Goal: Task Accomplishment & Management: Manage account settings

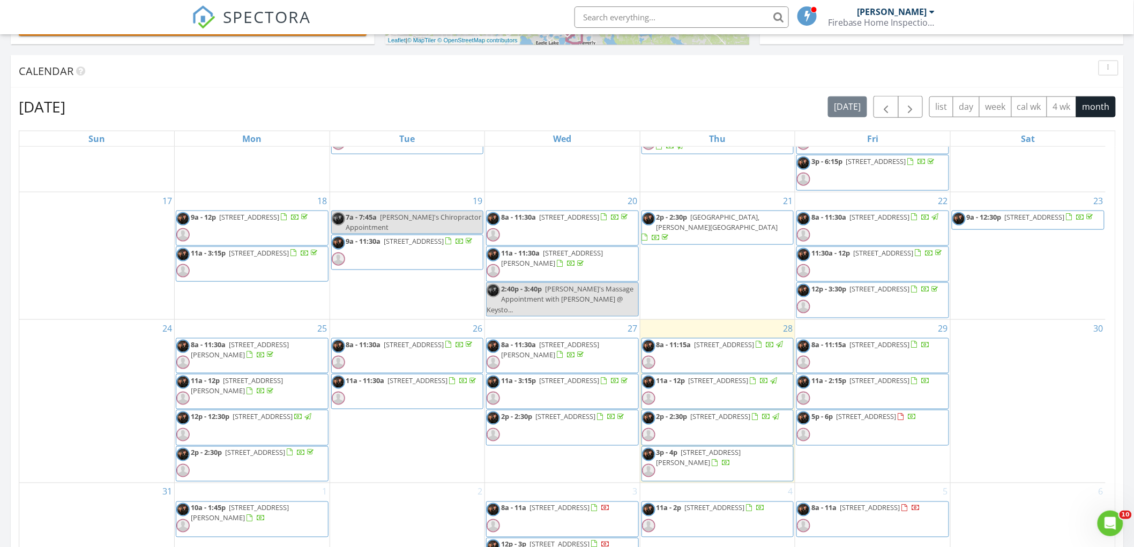
click at [236, 345] on span "16365 Crown Top Dr, Montverde 34756" at bounding box center [240, 350] width 98 height 20
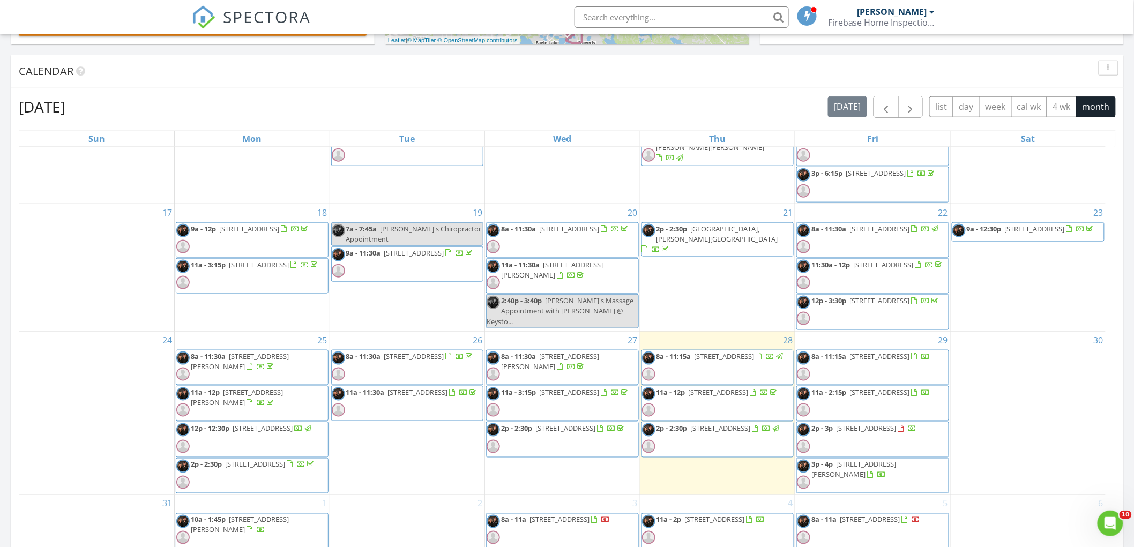
scroll to position [476, 0]
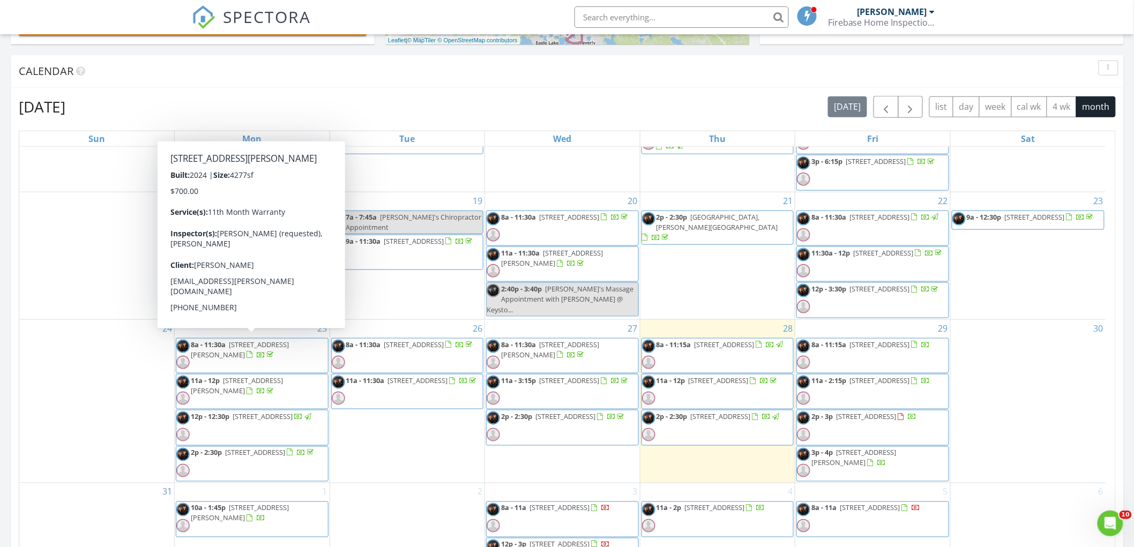
click at [243, 344] on span "8a - 11:30a 16365 Crown Top Dr, Montverde 34756" at bounding box center [252, 356] width 152 height 32
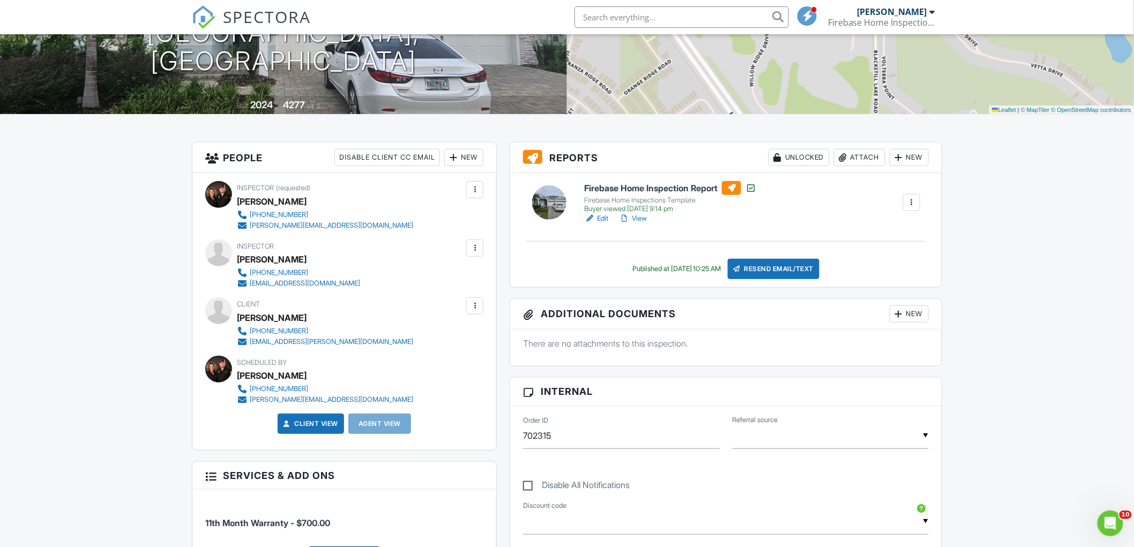
scroll to position [179, 0]
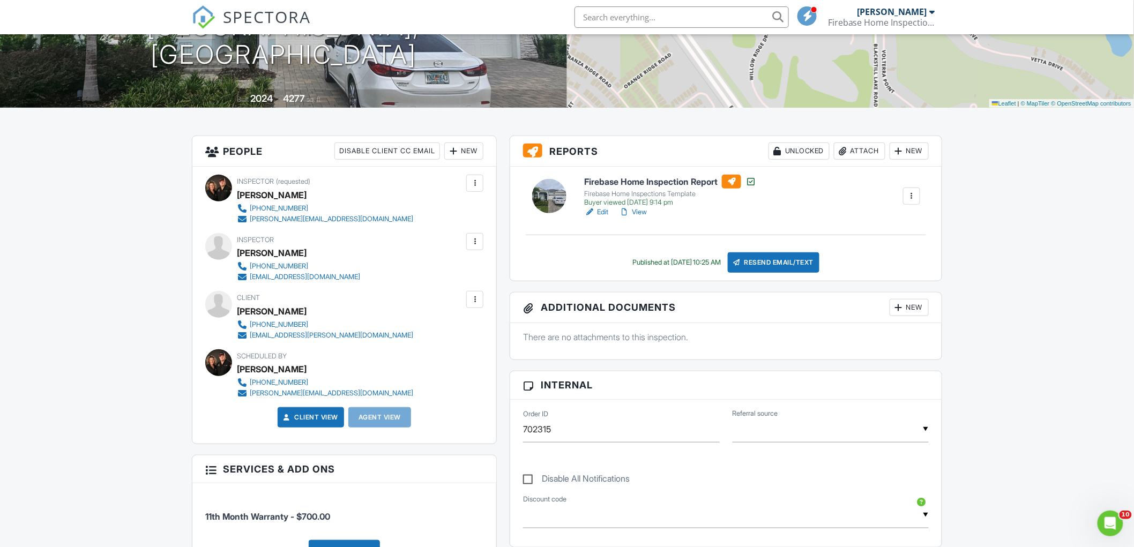
click at [633, 210] on link "View" at bounding box center [633, 212] width 28 height 11
